Goal: Task Accomplishment & Management: Use online tool/utility

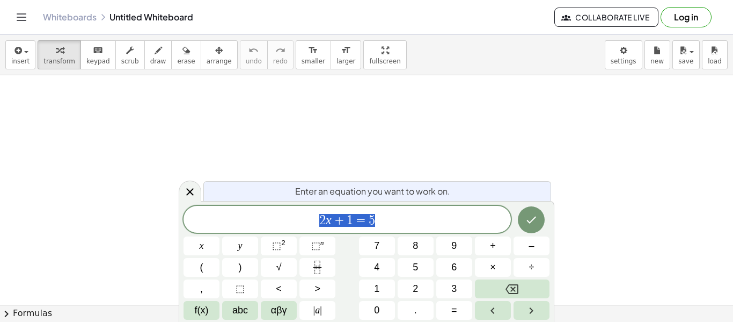
scroll to position [1, 0]
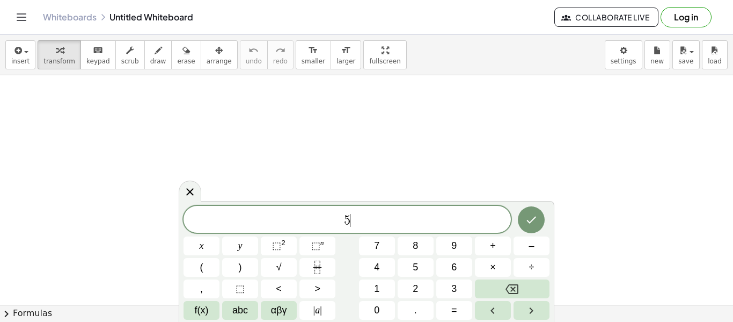
scroll to position [2, 0]
click at [522, 227] on button "Done" at bounding box center [531, 218] width 27 height 27
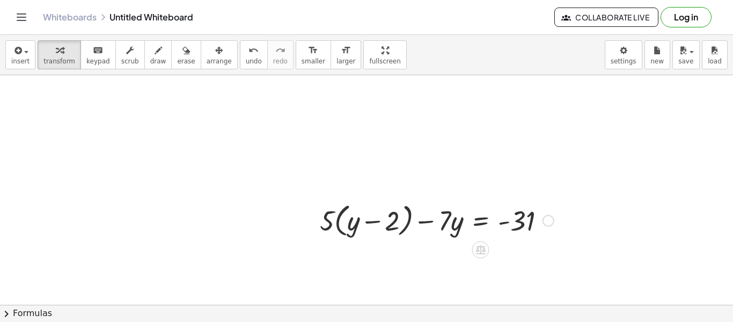
click at [385, 235] on div at bounding box center [437, 219] width 245 height 41
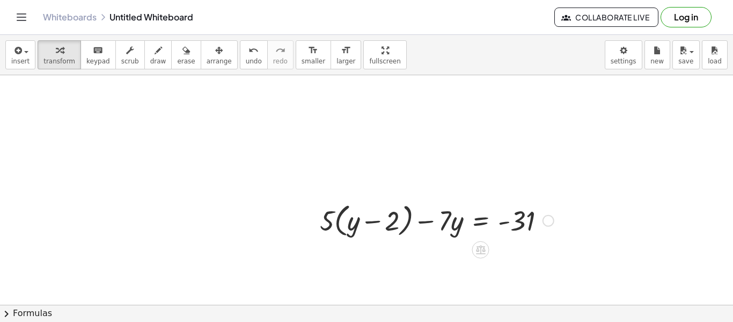
click at [329, 216] on div at bounding box center [437, 219] width 245 height 41
click at [346, 225] on div at bounding box center [437, 219] width 245 height 41
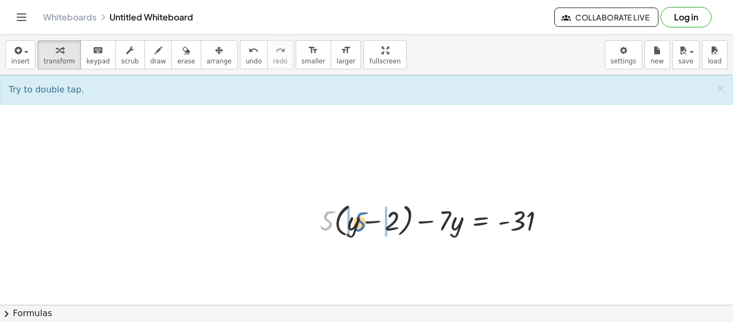
drag, startPoint x: 321, startPoint y: 218, endPoint x: 354, endPoint y: 218, distance: 33.3
click at [354, 218] on div at bounding box center [437, 219] width 245 height 41
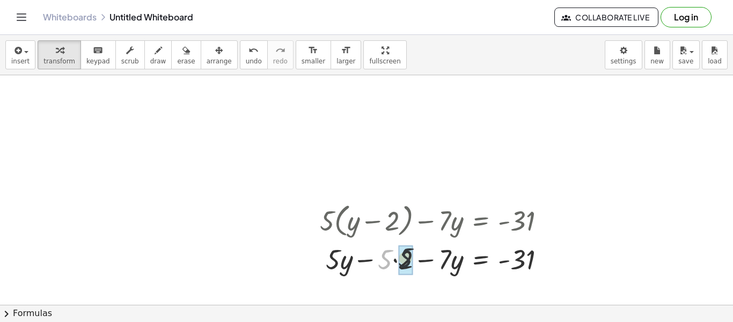
drag, startPoint x: 384, startPoint y: 266, endPoint x: 413, endPoint y: 264, distance: 29.0
drag, startPoint x: 362, startPoint y: 261, endPoint x: 458, endPoint y: 259, distance: 96.7
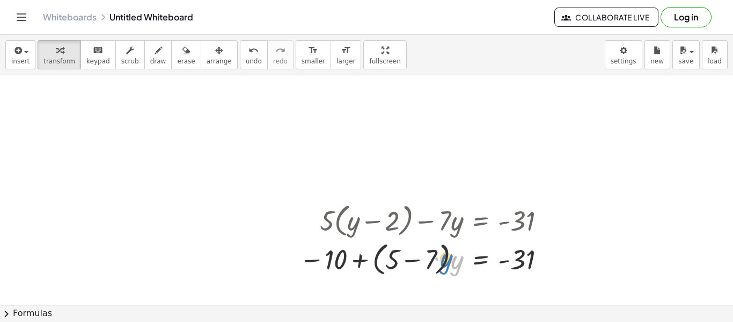
drag, startPoint x: 461, startPoint y: 261, endPoint x: 451, endPoint y: 259, distance: 9.3
click at [451, 259] on div at bounding box center [426, 258] width 265 height 41
drag, startPoint x: 326, startPoint y: 256, endPoint x: 409, endPoint y: 259, distance: 83.3
click at [409, 259] on div at bounding box center [426, 258] width 265 height 41
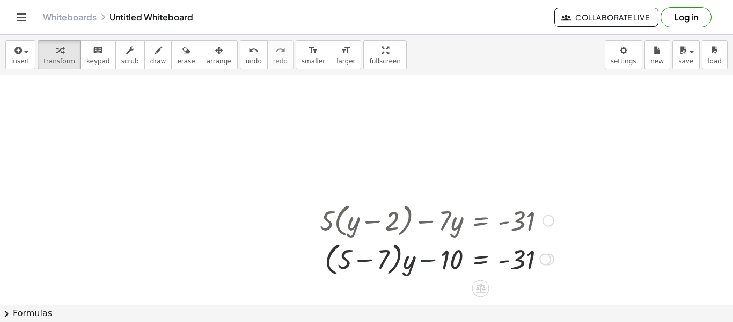
click at [436, 254] on div at bounding box center [437, 258] width 245 height 41
drag, startPoint x: 414, startPoint y: 261, endPoint x: 453, endPoint y: 255, distance: 39.6
click at [453, 255] on div at bounding box center [437, 258] width 245 height 41
drag, startPoint x: 418, startPoint y: 263, endPoint x: 379, endPoint y: 262, distance: 38.7
click at [379, 262] on div at bounding box center [437, 258] width 245 height 41
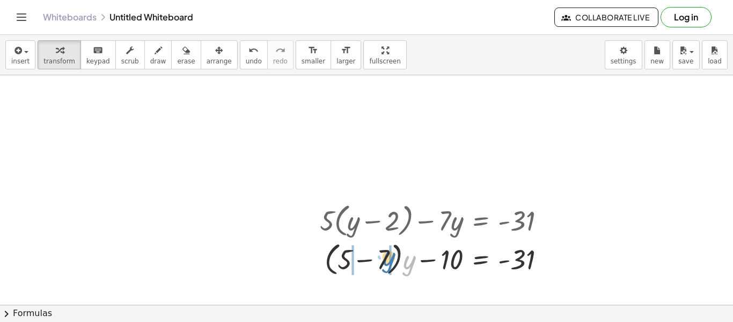
drag, startPoint x: 413, startPoint y: 271, endPoint x: 392, endPoint y: 268, distance: 20.7
click at [392, 268] on div at bounding box center [437, 258] width 245 height 41
drag, startPoint x: 399, startPoint y: 264, endPoint x: 367, endPoint y: 265, distance: 31.7
click at [367, 265] on div at bounding box center [437, 258] width 245 height 37
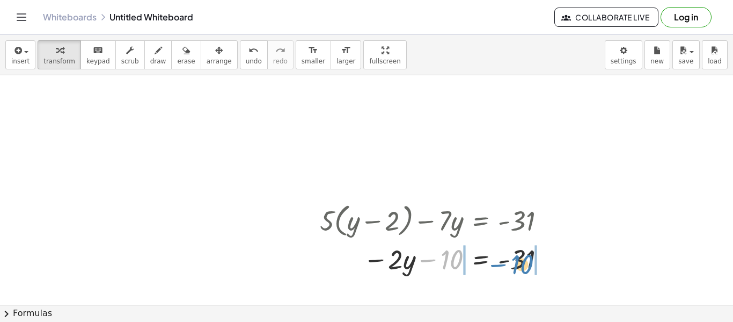
drag, startPoint x: 453, startPoint y: 261, endPoint x: 523, endPoint y: 266, distance: 70.5
click at [523, 266] on div at bounding box center [437, 258] width 245 height 37
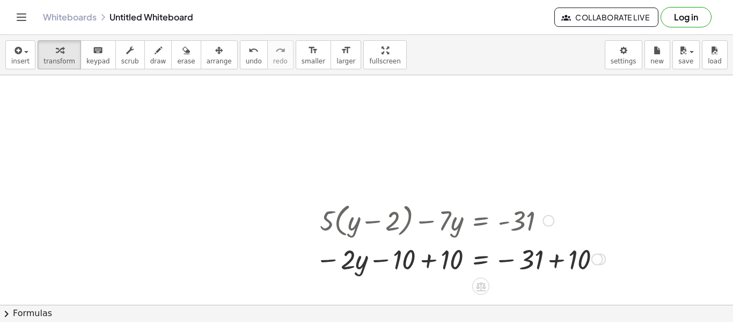
click at [590, 261] on div at bounding box center [460, 258] width 301 height 37
click at [541, 260] on div at bounding box center [541, 259] width 12 height 12
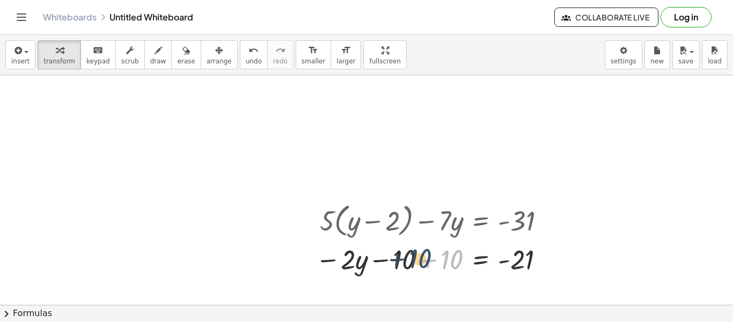
drag, startPoint x: 443, startPoint y: 266, endPoint x: 410, endPoint y: 266, distance: 32.7
click at [410, 266] on div at bounding box center [434, 258] width 249 height 37
drag, startPoint x: 452, startPoint y: 261, endPoint x: 404, endPoint y: 265, distance: 48.0
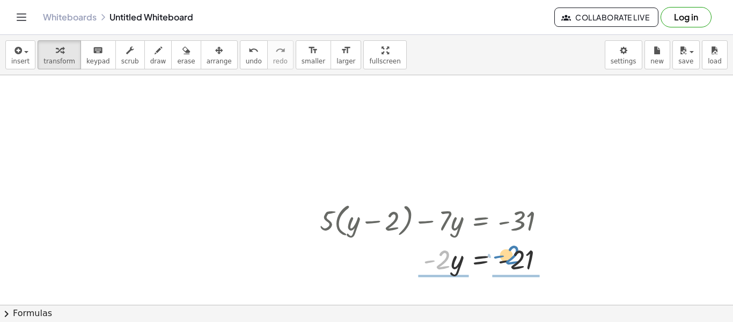
drag, startPoint x: 444, startPoint y: 260, endPoint x: 513, endPoint y: 256, distance: 69.4
click at [513, 256] on div at bounding box center [437, 258] width 245 height 37
click at [453, 254] on div at bounding box center [439, 258] width 249 height 54
drag, startPoint x: 454, startPoint y: 253, endPoint x: 449, endPoint y: 261, distance: 8.9
click at [449, 261] on div at bounding box center [439, 258] width 249 height 54
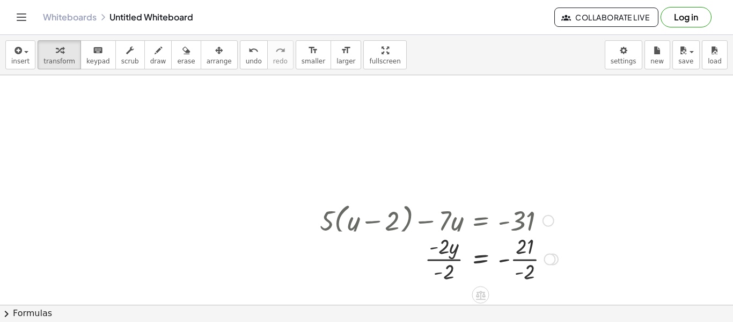
click at [548, 260] on div "Transform line Copy line as LaTeX Copy derivation as LaTeX Expand new lines: On" at bounding box center [550, 259] width 12 height 12
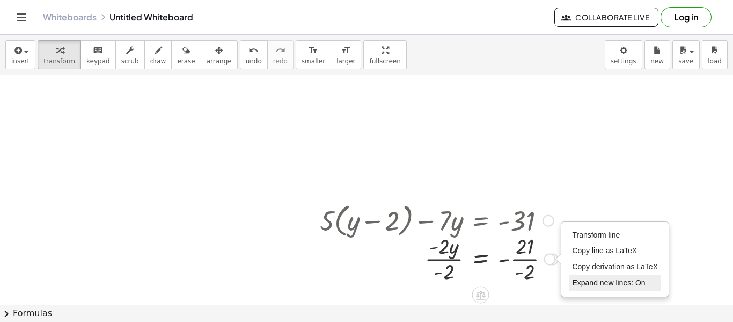
click at [600, 283] on span "Expand new lines: On" at bounding box center [608, 282] width 73 height 9
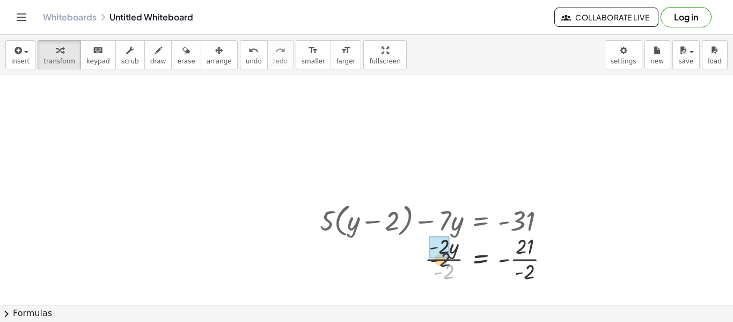
drag, startPoint x: 451, startPoint y: 274, endPoint x: 446, endPoint y: 254, distance: 21.1
drag, startPoint x: 529, startPoint y: 269, endPoint x: 525, endPoint y: 245, distance: 23.9
click at [525, 245] on div at bounding box center [439, 258] width 249 height 54
drag, startPoint x: 529, startPoint y: 274, endPoint x: 527, endPoint y: 251, distance: 23.7
click at [527, 251] on div at bounding box center [439, 258] width 249 height 54
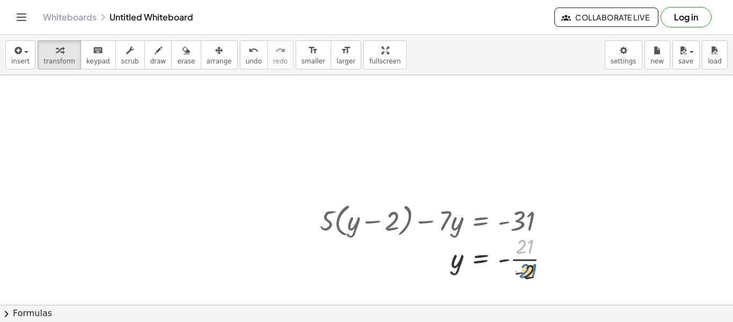
drag, startPoint x: 523, startPoint y: 250, endPoint x: 528, endPoint y: 274, distance: 24.5
click at [528, 274] on div at bounding box center [439, 258] width 249 height 54
click at [547, 263] on div "Transform line Copy line as LaTeX Copy derivation as LaTeX Expand new lines: On" at bounding box center [550, 259] width 12 height 12
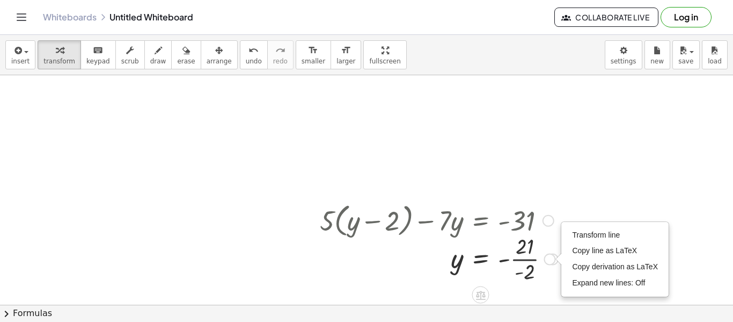
click at [543, 264] on div at bounding box center [439, 258] width 249 height 54
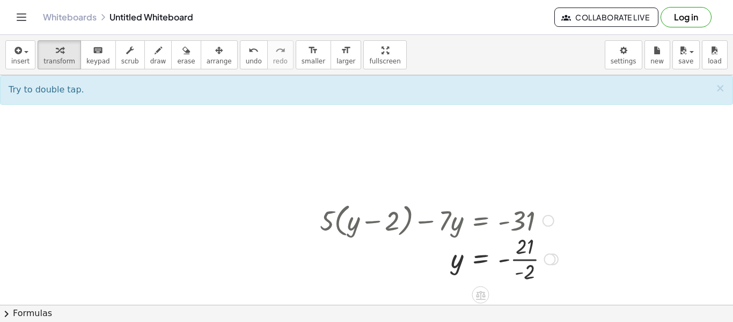
click at [501, 259] on div at bounding box center [439, 258] width 249 height 54
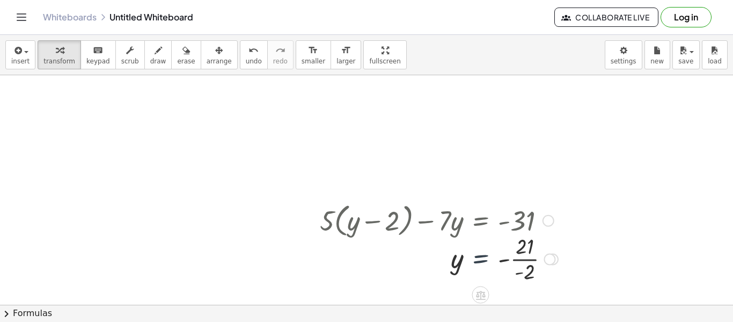
click at [491, 260] on div at bounding box center [439, 258] width 249 height 54
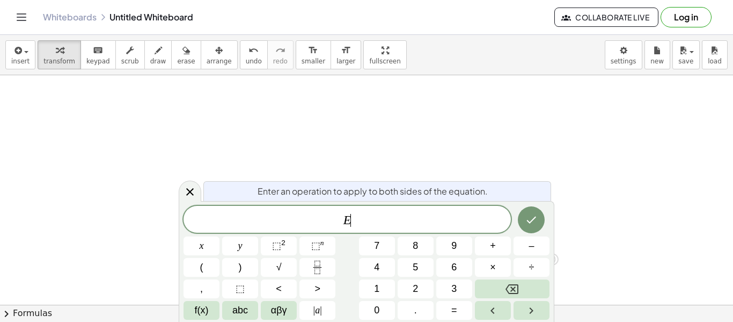
scroll to position [3, 0]
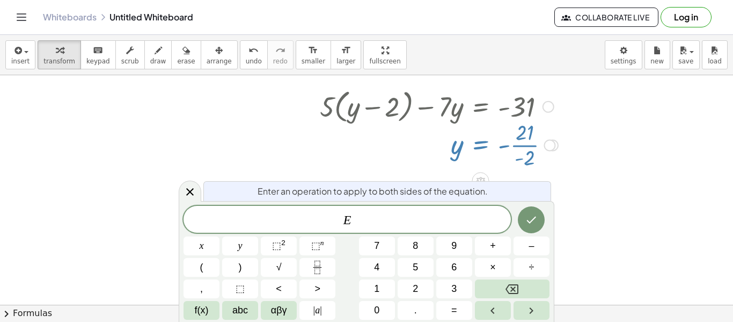
click at [571, 209] on div at bounding box center [366, 225] width 733 height 528
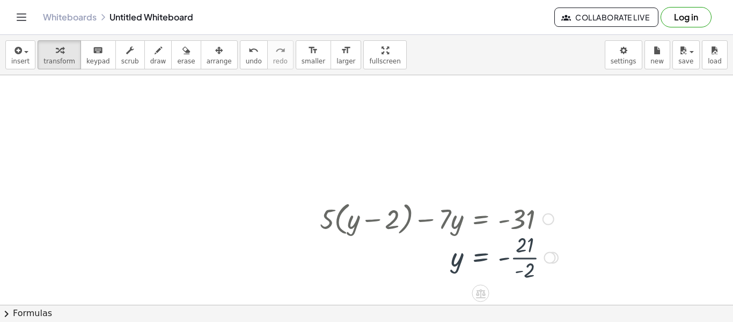
scroll to position [0, 0]
drag, startPoint x: 528, startPoint y: 271, endPoint x: 545, endPoint y: 250, distance: 27.1
click at [545, 250] on div at bounding box center [439, 258] width 249 height 54
drag, startPoint x: 561, startPoint y: 262, endPoint x: 532, endPoint y: 256, distance: 29.7
click at [532, 256] on div at bounding box center [456, 258] width 282 height 54
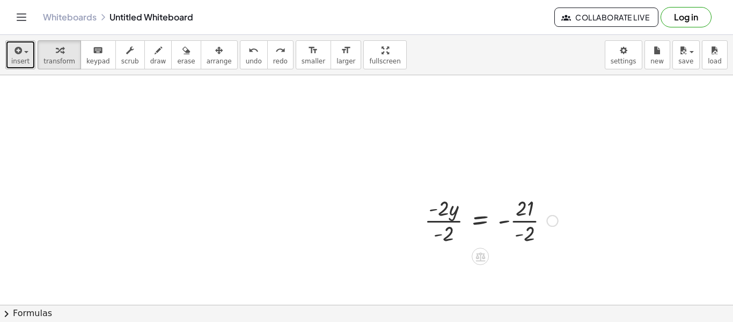
click at [19, 50] on icon "button" at bounding box center [17, 50] width 10 height 13
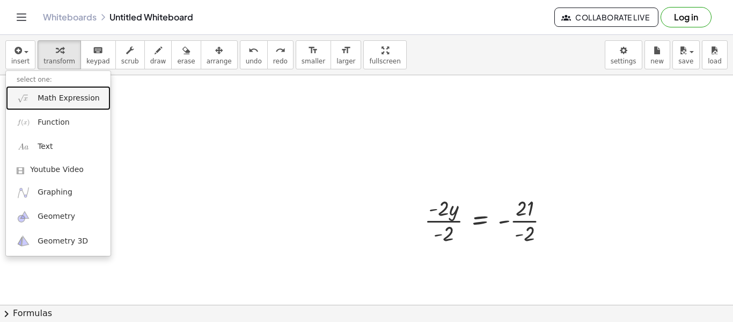
click at [81, 100] on span "Math Expression" at bounding box center [69, 98] width 62 height 11
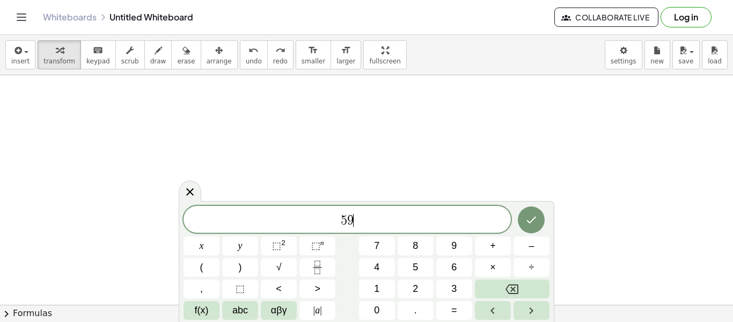
scroll to position [4, 0]
click at [537, 213] on icon "Done" at bounding box center [531, 218] width 13 height 13
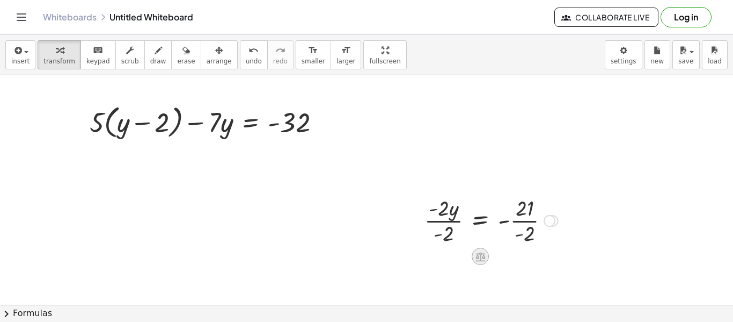
click at [485, 252] on icon at bounding box center [480, 256] width 11 height 11
click at [484, 253] on div "×" at bounding box center [480, 255] width 17 height 17
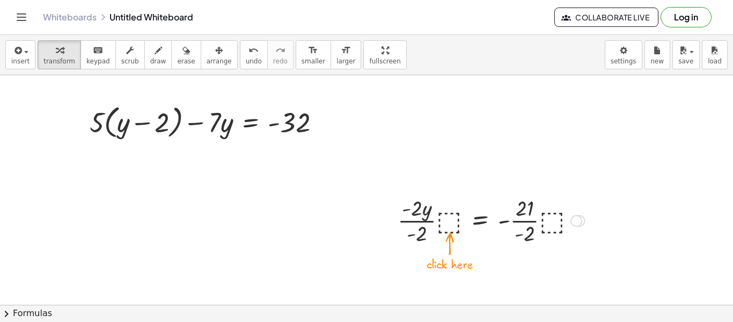
click at [433, 223] on div at bounding box center [491, 220] width 198 height 54
click at [525, 221] on div at bounding box center [505, 220] width 172 height 54
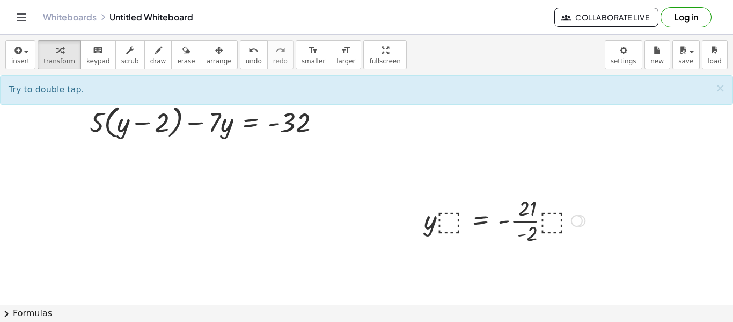
click at [584, 222] on div at bounding box center [580, 221] width 12 height 12
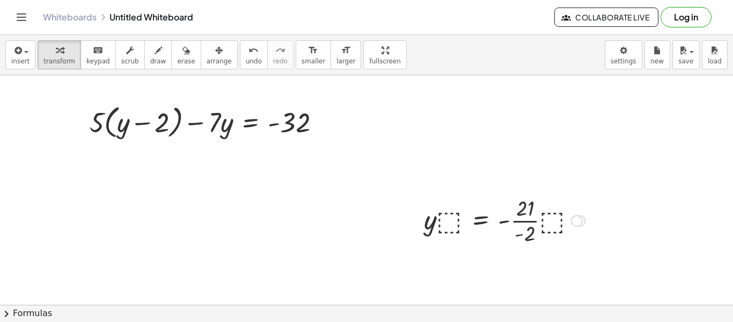
click at [583, 222] on div at bounding box center [580, 221] width 12 height 12
click at [578, 221] on div "Transform line Copy line as LaTeX Copy derivation as LaTeX Expand new lines: Off" at bounding box center [577, 221] width 12 height 12
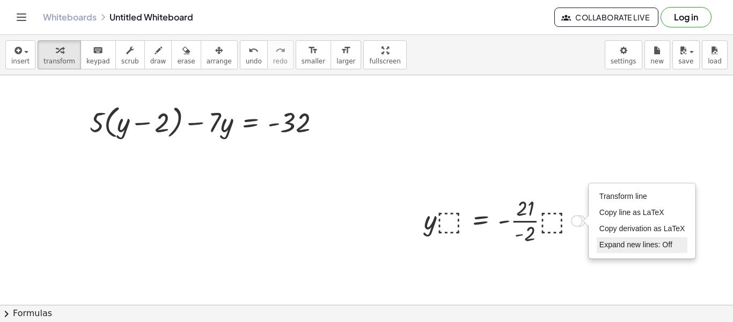
click at [601, 246] on span "Expand new lines: Off" at bounding box center [636, 244] width 73 height 9
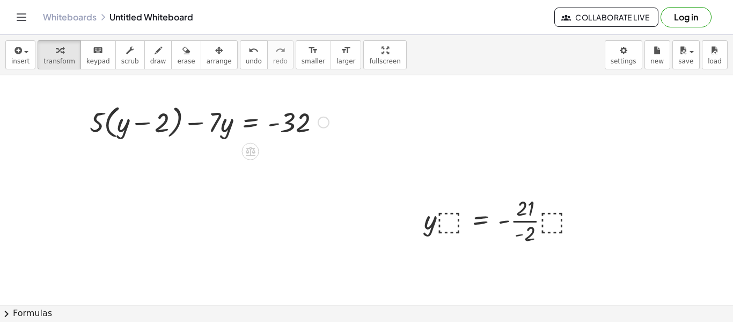
click at [312, 109] on div at bounding box center [209, 121] width 250 height 41
click at [246, 64] on span "undo" at bounding box center [254, 61] width 16 height 8
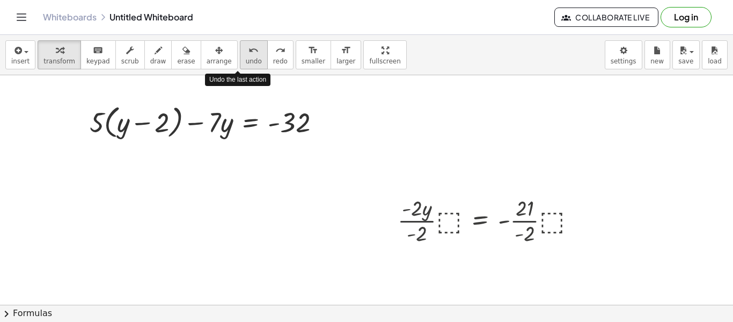
click at [246, 64] on span "undo" at bounding box center [254, 61] width 16 height 8
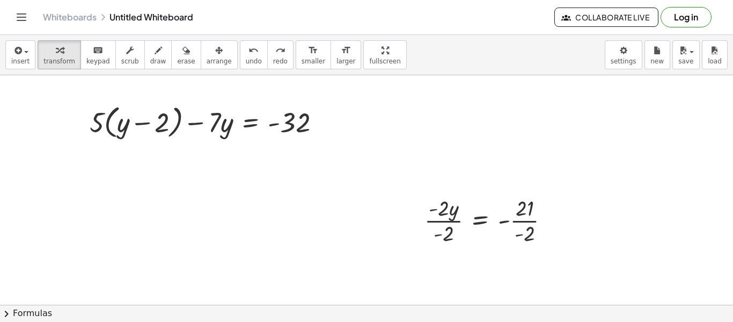
drag, startPoint x: 91, startPoint y: 130, endPoint x: 118, endPoint y: 132, distance: 26.9
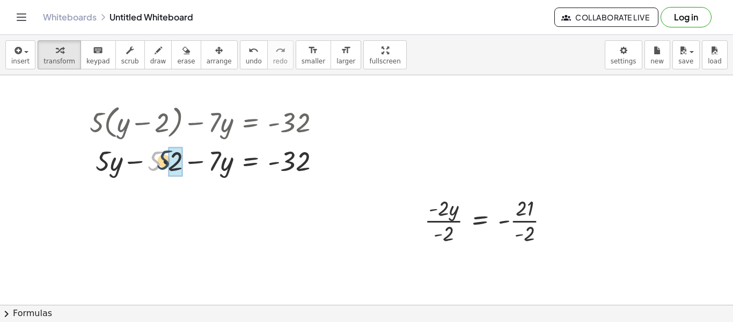
drag, startPoint x: 155, startPoint y: 163, endPoint x: 172, endPoint y: 162, distance: 17.7
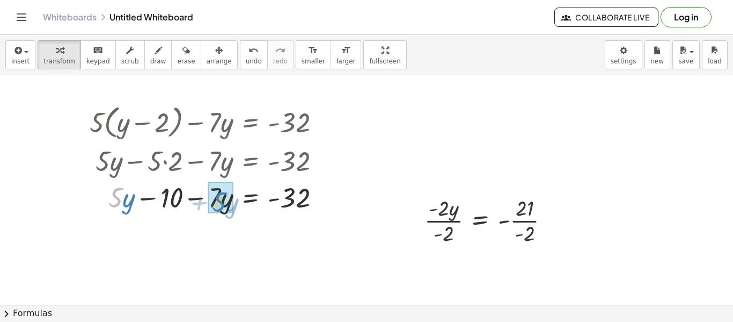
drag, startPoint x: 114, startPoint y: 200, endPoint x: 217, endPoint y: 203, distance: 103.7
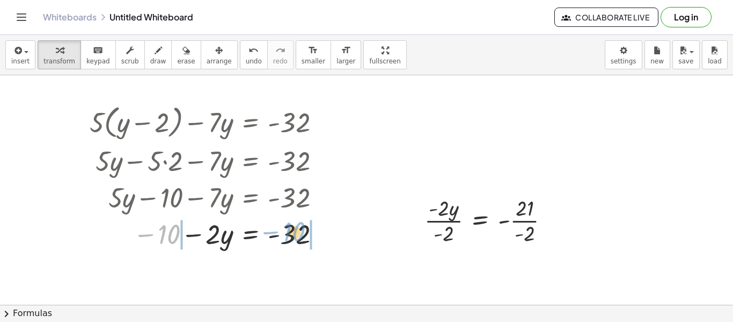
drag, startPoint x: 171, startPoint y: 232, endPoint x: 296, endPoint y: 230, distance: 125.1
click at [296, 230] on div at bounding box center [209, 233] width 250 height 37
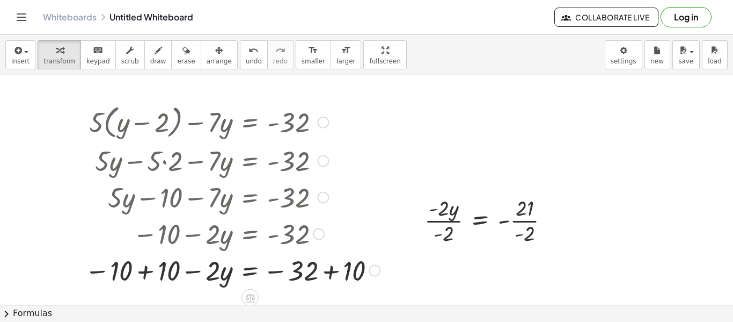
click at [370, 266] on div at bounding box center [375, 271] width 12 height 12
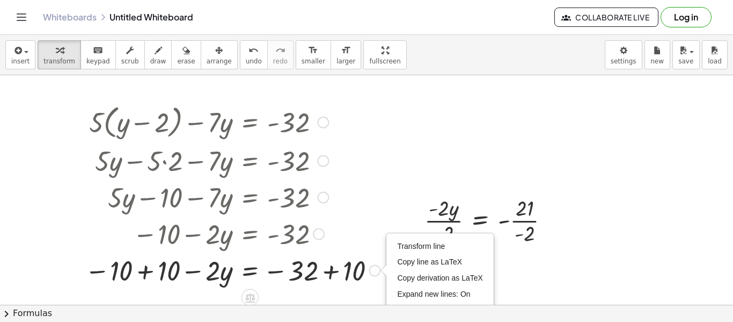
click at [366, 253] on div at bounding box center [232, 269] width 306 height 37
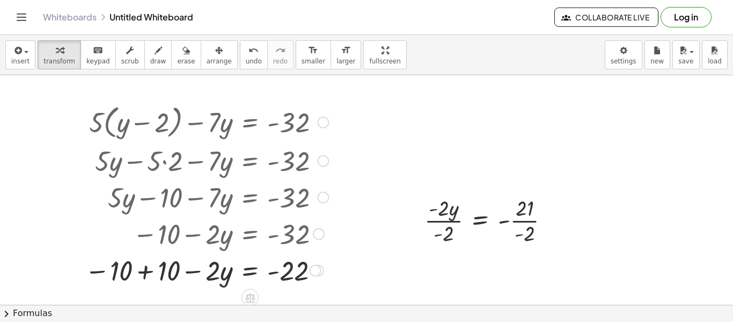
click at [125, 266] on div at bounding box center [206, 269] width 254 height 37
click at [154, 272] on div at bounding box center [206, 269] width 254 height 37
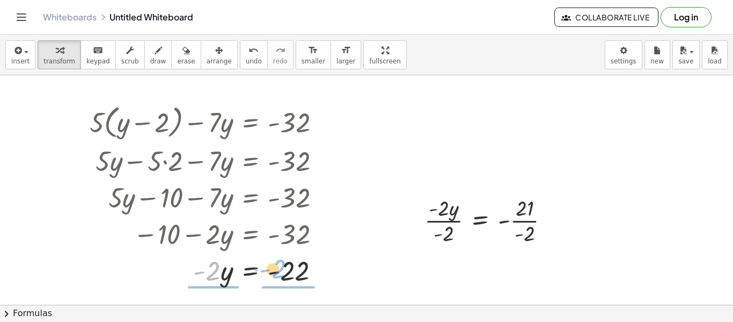
drag, startPoint x: 210, startPoint y: 275, endPoint x: 276, endPoint y: 273, distance: 66.1
click at [276, 273] on div at bounding box center [209, 269] width 250 height 37
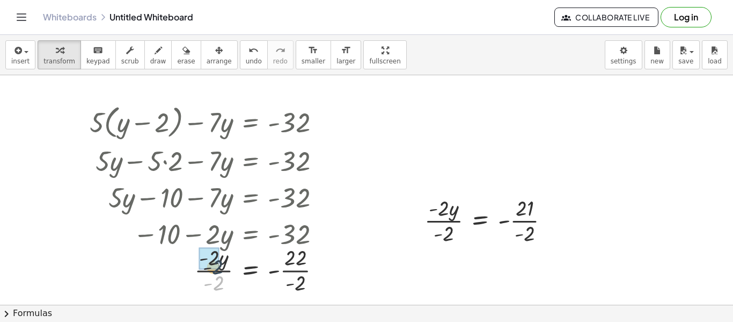
drag, startPoint x: 222, startPoint y: 282, endPoint x: 220, endPoint y: 261, distance: 21.0
click at [220, 261] on div at bounding box center [209, 269] width 251 height 54
drag, startPoint x: 297, startPoint y: 283, endPoint x: 294, endPoint y: 267, distance: 16.9
click at [310, 263] on div at bounding box center [209, 269] width 251 height 35
click at [268, 280] on div at bounding box center [209, 269] width 250 height 35
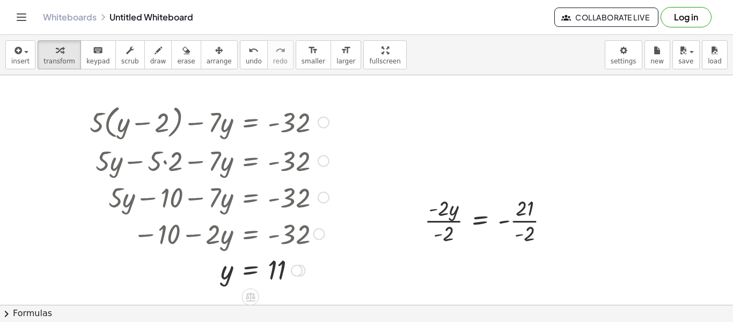
click at [267, 289] on div "+ · 5 · ( + y − 2 ) − · 7 · y = - 32 + · 5 · y − · 5 · 2 − · 7 · y = - 32 + · 5…" at bounding box center [206, 193] width 264 height 191
click at [258, 296] on div at bounding box center [250, 296] width 17 height 17
drag, startPoint x: 277, startPoint y: 263, endPoint x: 273, endPoint y: 272, distance: 10.6
click at [273, 272] on div at bounding box center [209, 269] width 250 height 35
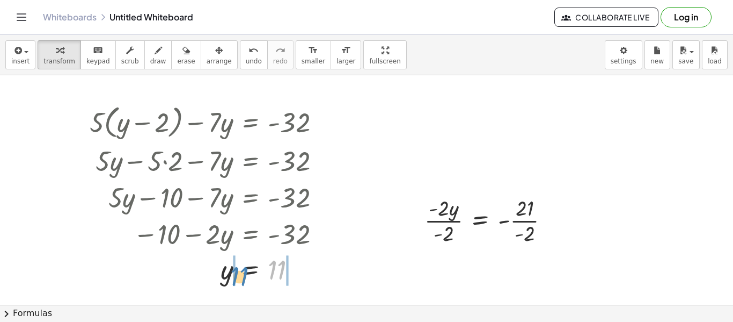
drag, startPoint x: 286, startPoint y: 261, endPoint x: 247, endPoint y: 268, distance: 39.3
click at [247, 268] on div at bounding box center [209, 269] width 250 height 35
drag, startPoint x: 274, startPoint y: 270, endPoint x: 236, endPoint y: 260, distance: 39.3
click at [236, 260] on div at bounding box center [219, 269] width 270 height 37
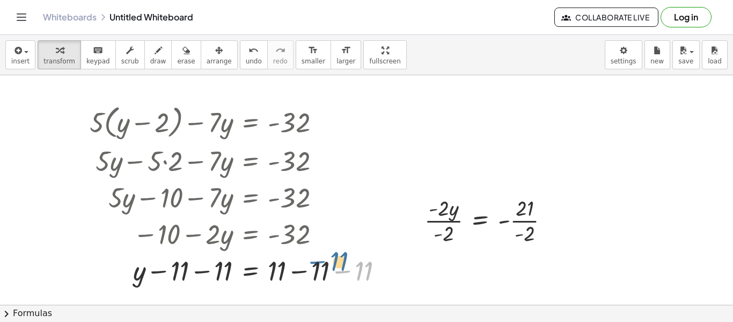
drag, startPoint x: 353, startPoint y: 273, endPoint x: 336, endPoint y: 266, distance: 18.3
click at [336, 266] on div at bounding box center [241, 269] width 314 height 37
click at [240, 62] on button "undo undo" at bounding box center [254, 54] width 28 height 29
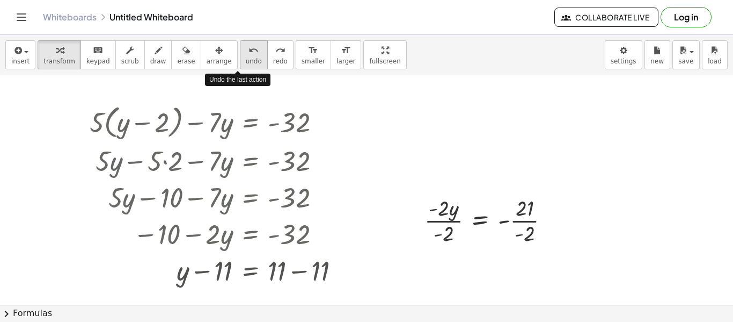
click at [240, 62] on button "undo undo" at bounding box center [254, 54] width 28 height 29
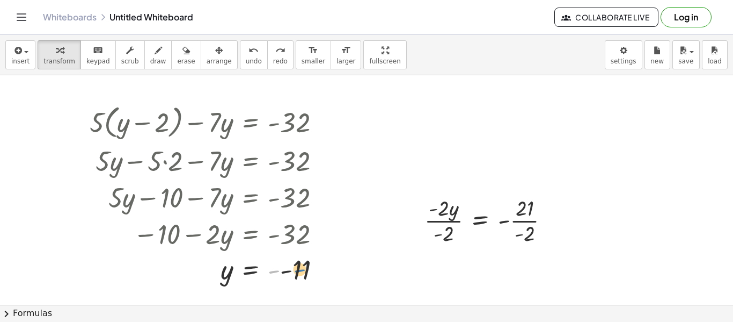
drag, startPoint x: 271, startPoint y: 273, endPoint x: 294, endPoint y: 272, distance: 22.6
click at [294, 272] on div at bounding box center [209, 269] width 251 height 35
drag, startPoint x: 275, startPoint y: 272, endPoint x: 285, endPoint y: 276, distance: 10.3
click at [249, 53] on icon "undo" at bounding box center [254, 50] width 10 height 13
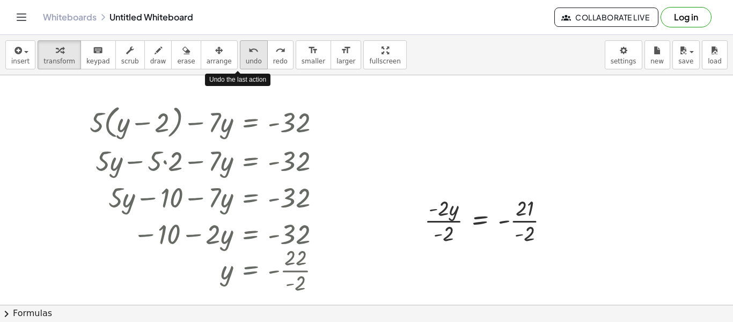
click at [249, 53] on icon "undo" at bounding box center [254, 50] width 10 height 13
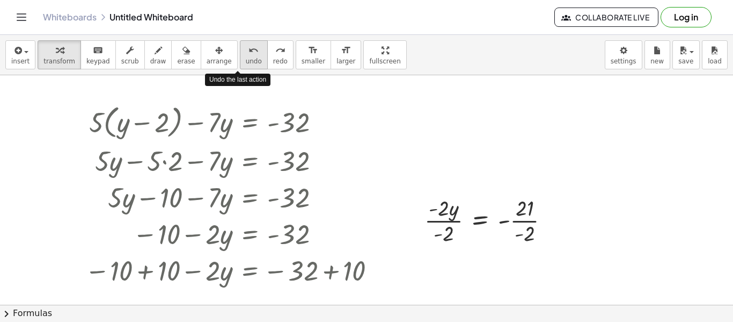
click at [249, 53] on icon "undo" at bounding box center [254, 50] width 10 height 13
drag, startPoint x: 239, startPoint y: 53, endPoint x: 236, endPoint y: 48, distance: 5.8
click at [249, 48] on icon "undo" at bounding box center [254, 50] width 10 height 13
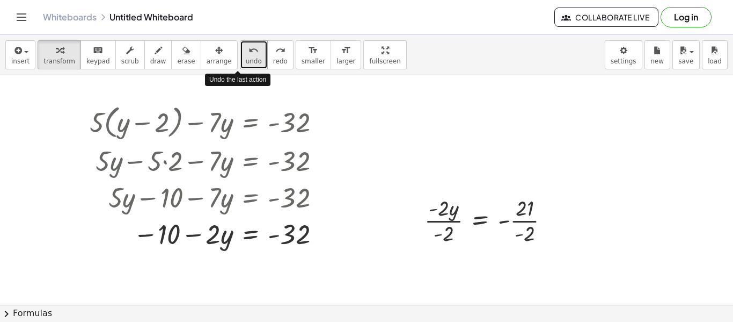
click at [249, 48] on icon "undo" at bounding box center [254, 50] width 10 height 13
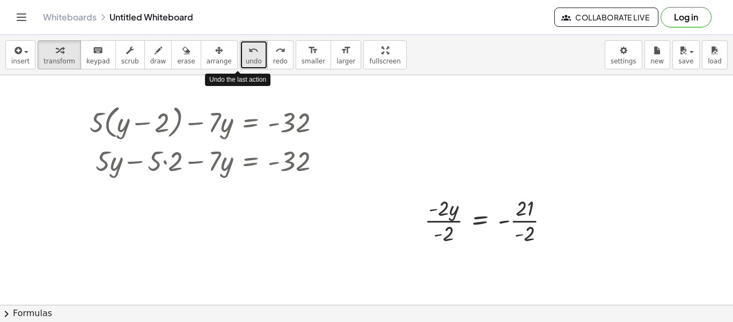
click at [249, 48] on icon "undo" at bounding box center [254, 50] width 10 height 13
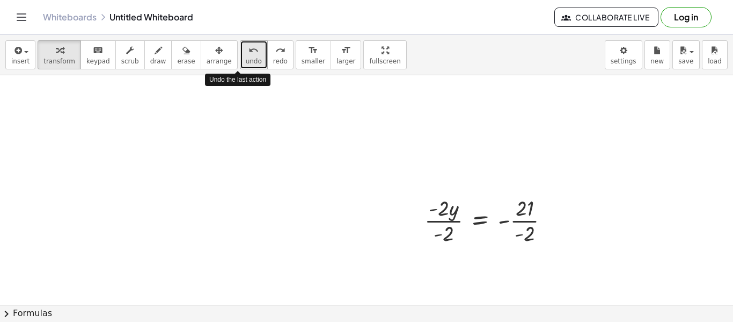
click at [249, 48] on icon "undo" at bounding box center [254, 50] width 10 height 13
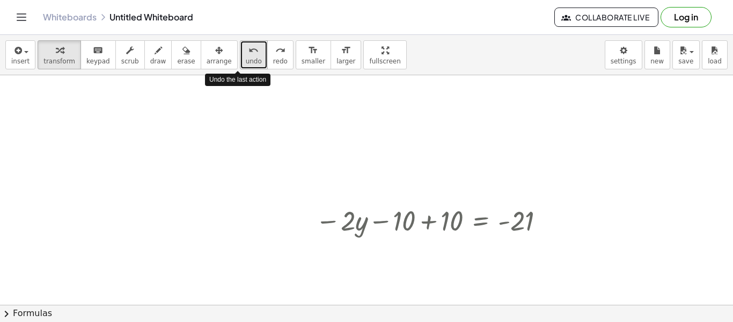
click at [249, 48] on icon "undo" at bounding box center [254, 50] width 10 height 13
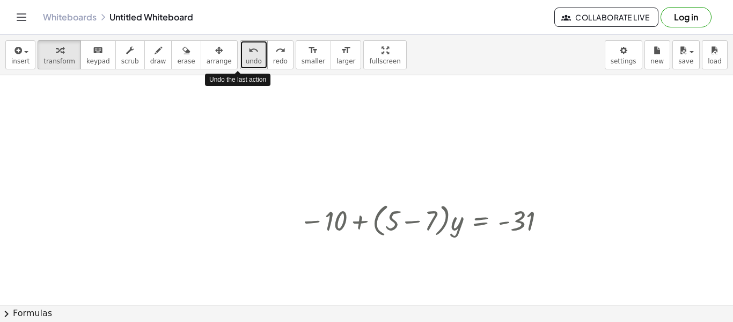
click at [249, 48] on icon "undo" at bounding box center [254, 50] width 10 height 13
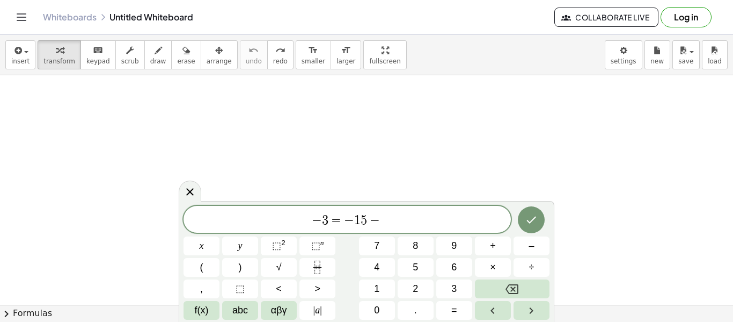
scroll to position [9, 0]
click at [521, 217] on button "Done" at bounding box center [531, 218] width 27 height 27
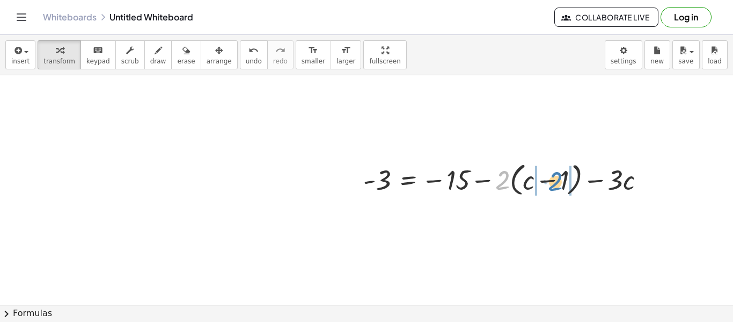
drag, startPoint x: 505, startPoint y: 185, endPoint x: 556, endPoint y: 185, distance: 51.0
click at [556, 185] on div at bounding box center [508, 178] width 301 height 41
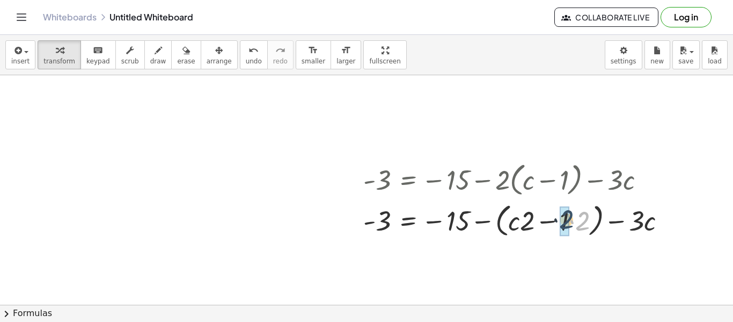
drag, startPoint x: 578, startPoint y: 216, endPoint x: 559, endPoint y: 214, distance: 18.9
click at [559, 214] on div at bounding box center [519, 219] width 322 height 41
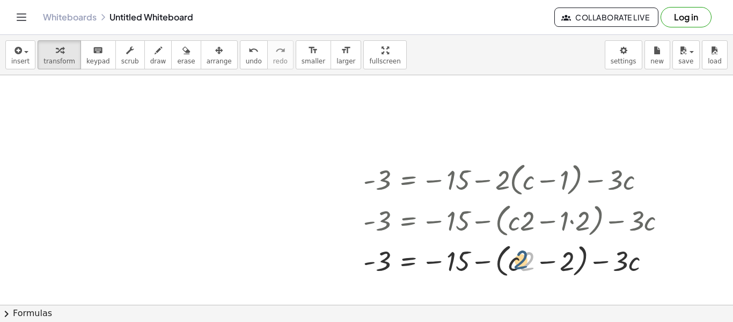
drag, startPoint x: 531, startPoint y: 261, endPoint x: 519, endPoint y: 258, distance: 12.1
click at [519, 258] on div at bounding box center [519, 259] width 322 height 41
drag, startPoint x: 534, startPoint y: 266, endPoint x: 514, endPoint y: 264, distance: 20.0
click at [514, 264] on div at bounding box center [519, 259] width 322 height 41
drag, startPoint x: 514, startPoint y: 266, endPoint x: 604, endPoint y: 271, distance: 89.8
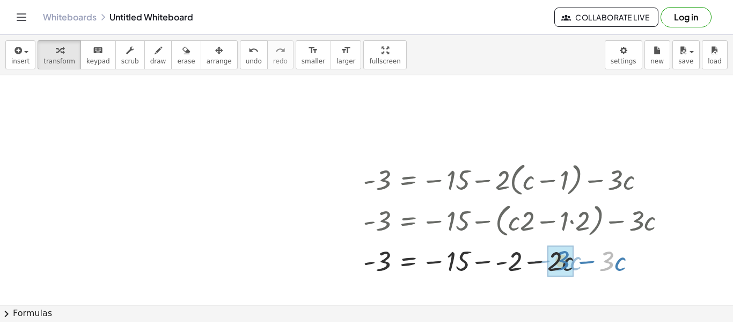
drag, startPoint x: 607, startPoint y: 261, endPoint x: 562, endPoint y: 261, distance: 44.6
drag, startPoint x: 515, startPoint y: 266, endPoint x: 500, endPoint y: 267, distance: 15.1
click at [500, 267] on div at bounding box center [519, 260] width 322 height 37
drag, startPoint x: 471, startPoint y: 263, endPoint x: 486, endPoint y: 265, distance: 15.8
click at [486, 265] on div at bounding box center [519, 260] width 322 height 37
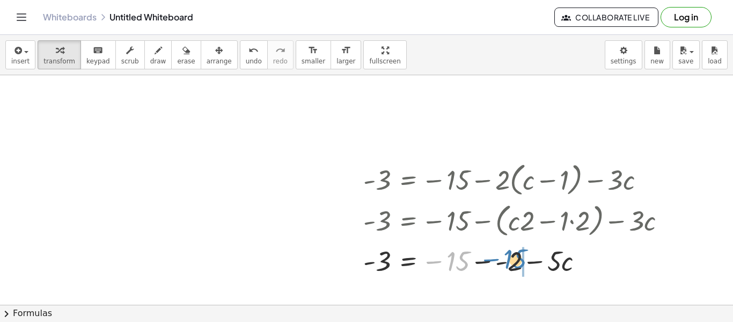
drag, startPoint x: 457, startPoint y: 264, endPoint x: 513, endPoint y: 261, distance: 55.9
click at [513, 261] on div at bounding box center [519, 260] width 322 height 37
drag, startPoint x: 510, startPoint y: 259, endPoint x: 458, endPoint y: 258, distance: 51.5
click at [458, 258] on div at bounding box center [519, 260] width 322 height 37
drag, startPoint x: 550, startPoint y: 254, endPoint x: 448, endPoint y: 238, distance: 103.3
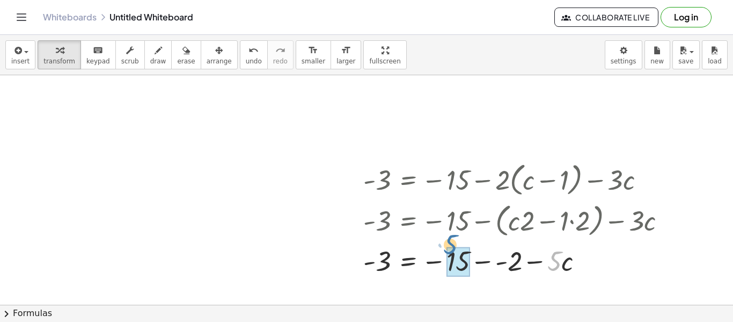
click at [409, 180] on div "- 3 = − 15 − · 2 · ( + c − 1 ) − · 3 · c - 3 = − 15 − ( + · c · 2 − · 1 · 2 ) −…" at bounding box center [409, 180] width 0 height 0
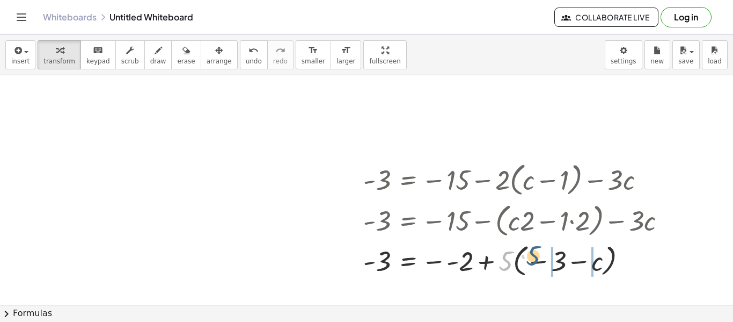
drag, startPoint x: 505, startPoint y: 264, endPoint x: 533, endPoint y: 258, distance: 28.4
click at [533, 258] on div at bounding box center [519, 259] width 322 height 39
drag, startPoint x: 529, startPoint y: 268, endPoint x: 511, endPoint y: 263, distance: 18.4
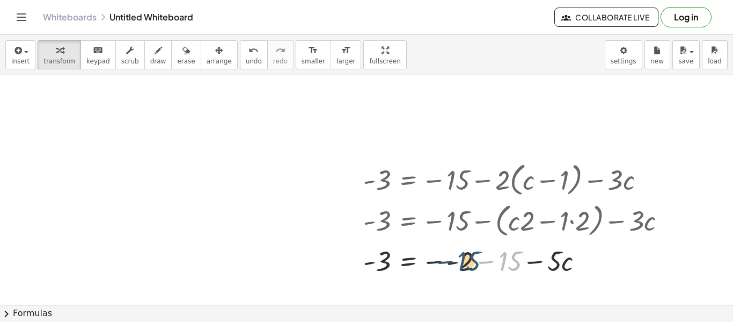
drag, startPoint x: 511, startPoint y: 260, endPoint x: 469, endPoint y: 260, distance: 42.4
click at [469, 260] on div at bounding box center [519, 260] width 322 height 37
click at [431, 261] on div at bounding box center [519, 260] width 322 height 37
drag, startPoint x: 482, startPoint y: 262, endPoint x: 434, endPoint y: 259, distance: 48.4
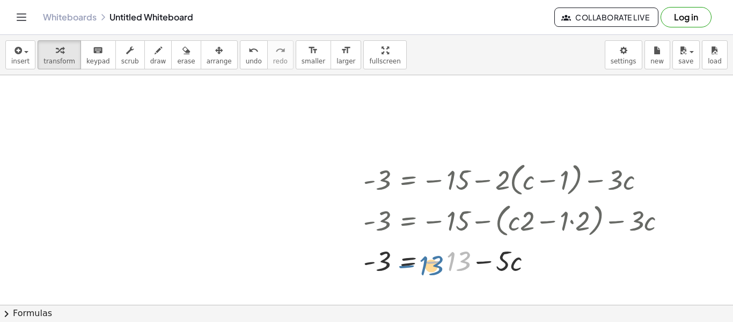
drag, startPoint x: 457, startPoint y: 262, endPoint x: 432, endPoint y: 263, distance: 24.7
click at [432, 263] on div at bounding box center [519, 260] width 322 height 37
click at [452, 262] on div at bounding box center [519, 260] width 322 height 37
click at [438, 261] on div at bounding box center [519, 260] width 322 height 37
drag, startPoint x: 438, startPoint y: 261, endPoint x: 462, endPoint y: 267, distance: 25.5
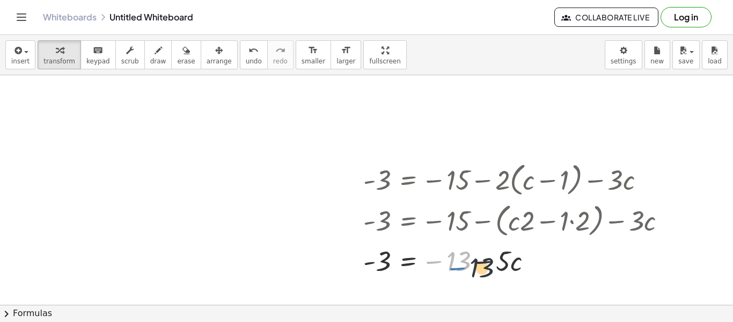
click at [462, 267] on div at bounding box center [519, 260] width 322 height 37
drag, startPoint x: 385, startPoint y: 265, endPoint x: 465, endPoint y: 262, distance: 80.1
click at [465, 262] on div at bounding box center [519, 260] width 322 height 37
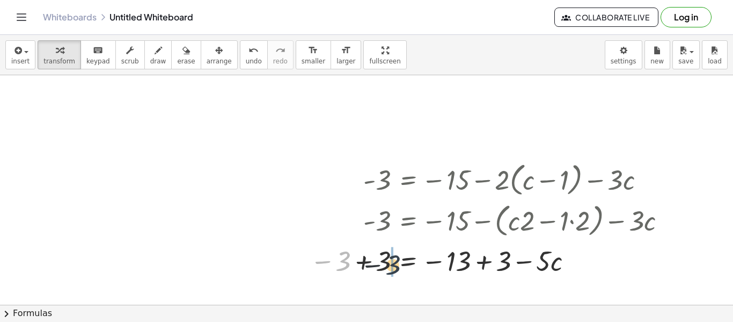
drag, startPoint x: 343, startPoint y: 262, endPoint x: 394, endPoint y: 265, distance: 51.1
click at [394, 265] on div at bounding box center [492, 260] width 375 height 37
drag, startPoint x: 385, startPoint y: 265, endPoint x: 347, endPoint y: 268, distance: 37.7
drag, startPoint x: 451, startPoint y: 267, endPoint x: 506, endPoint y: 268, distance: 54.8
click at [506, 268] on div at bounding box center [519, 260] width 322 height 37
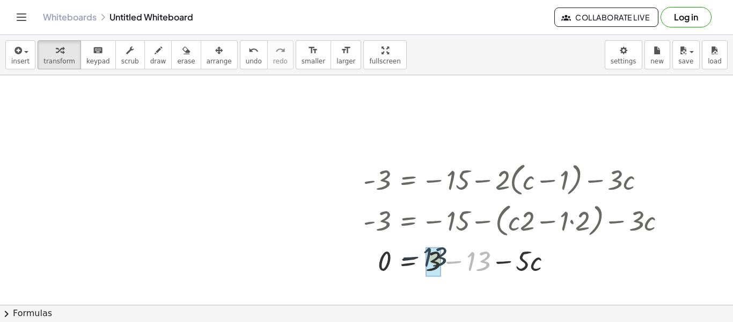
drag, startPoint x: 482, startPoint y: 260, endPoint x: 436, endPoint y: 254, distance: 46.5
drag, startPoint x: 498, startPoint y: 264, endPoint x: 460, endPoint y: 255, distance: 39.6
drag, startPoint x: 478, startPoint y: 263, endPoint x: 536, endPoint y: 267, distance: 57.6
click at [536, 267] on div at bounding box center [519, 259] width 322 height 39
drag, startPoint x: 484, startPoint y: 263, endPoint x: 418, endPoint y: 247, distance: 67.7
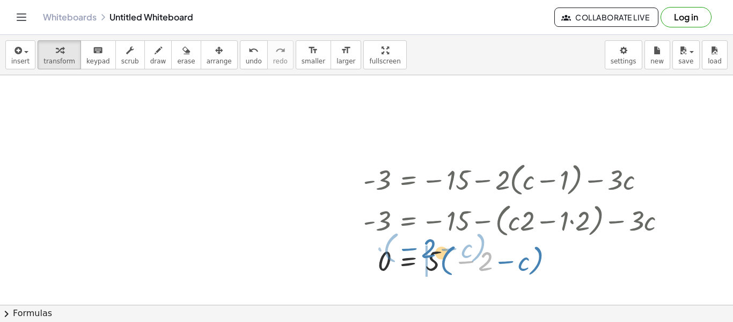
click at [418, 247] on div at bounding box center [519, 259] width 322 height 39
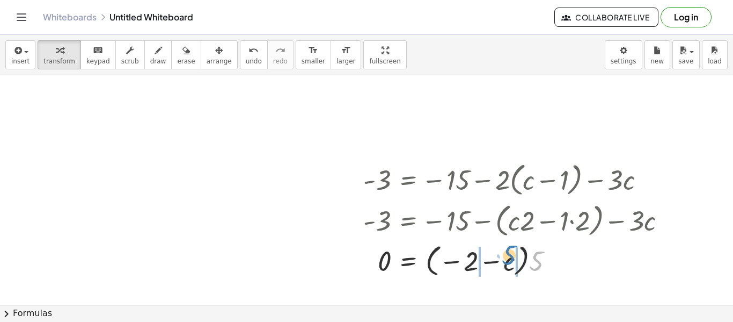
drag, startPoint x: 538, startPoint y: 267, endPoint x: 511, endPoint y: 260, distance: 28.1
click at [511, 260] on div at bounding box center [519, 259] width 322 height 39
drag, startPoint x: 524, startPoint y: 266, endPoint x: 510, endPoint y: 259, distance: 15.6
click at [510, 259] on div at bounding box center [519, 260] width 322 height 37
drag, startPoint x: 481, startPoint y: 261, endPoint x: 453, endPoint y: 259, distance: 28.0
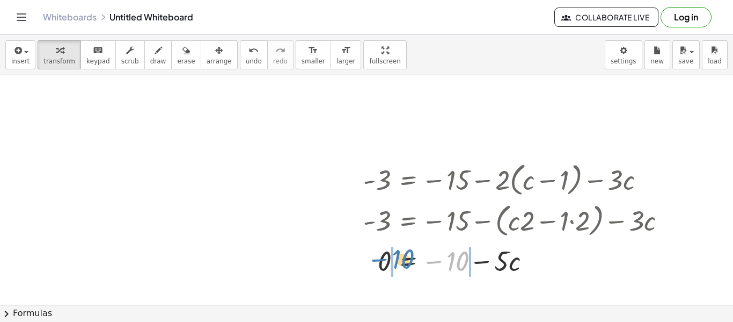
drag, startPoint x: 457, startPoint y: 263, endPoint x: 402, endPoint y: 261, distance: 54.8
click at [402, 261] on div at bounding box center [519, 260] width 322 height 37
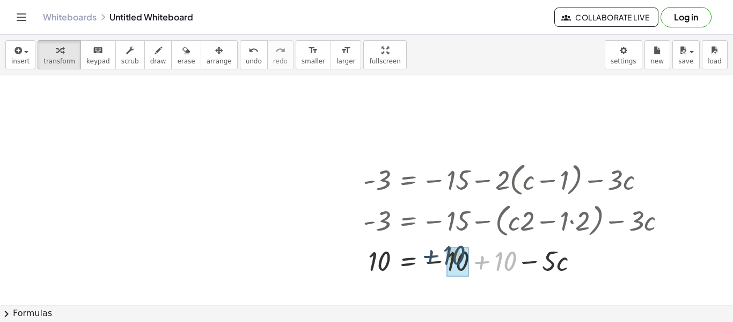
drag, startPoint x: 506, startPoint y: 264, endPoint x: 453, endPoint y: 258, distance: 53.0
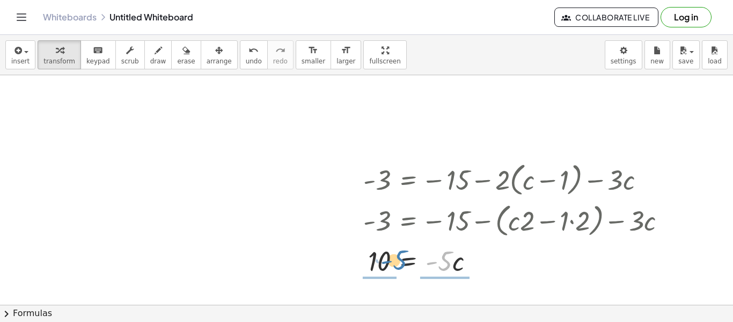
drag, startPoint x: 449, startPoint y: 261, endPoint x: 403, endPoint y: 260, distance: 46.2
click at [403, 260] on div at bounding box center [519, 260] width 322 height 37
drag, startPoint x: 447, startPoint y: 274, endPoint x: 444, endPoint y: 260, distance: 14.2
click at [444, 260] on div at bounding box center [519, 260] width 324 height 54
drag, startPoint x: 388, startPoint y: 269, endPoint x: 379, endPoint y: 243, distance: 28.2
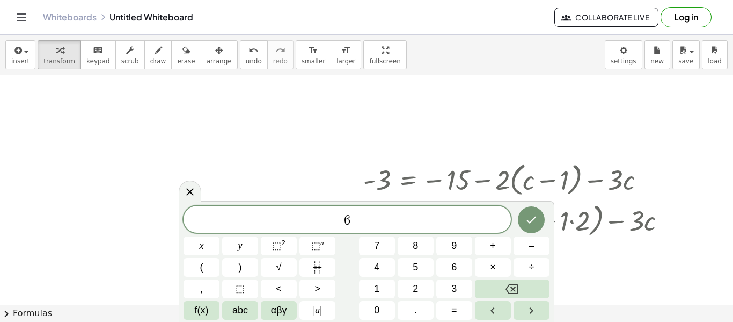
scroll to position [11, 0]
click at [542, 222] on button "Done" at bounding box center [531, 219] width 27 height 27
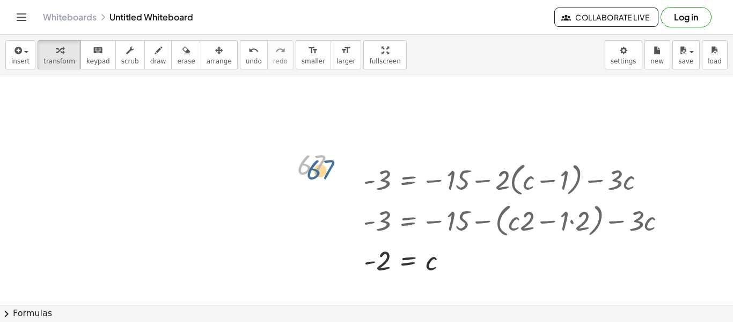
drag, startPoint x: 310, startPoint y: 156, endPoint x: 319, endPoint y: 162, distance: 10.9
click at [319, 162] on div at bounding box center [320, 164] width 57 height 35
drag, startPoint x: 319, startPoint y: 162, endPoint x: 500, endPoint y: 169, distance: 181.1
click at [240, 67] on button "undo undo" at bounding box center [254, 54] width 28 height 29
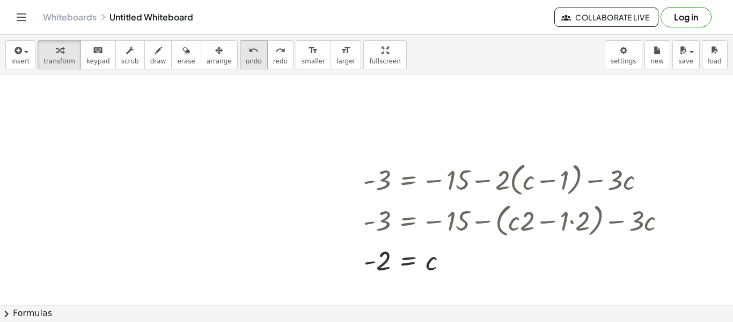
click at [246, 57] on span "undo" at bounding box center [254, 61] width 16 height 8
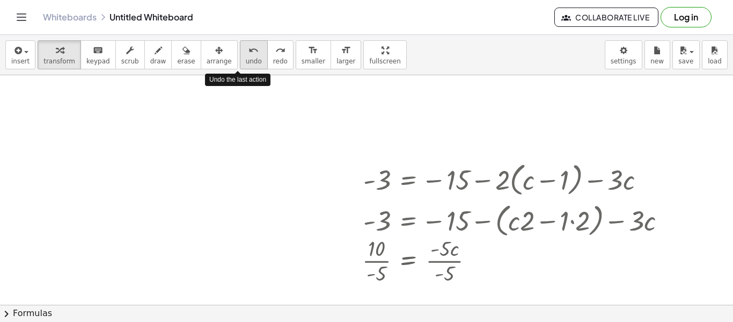
click at [246, 57] on span "undo" at bounding box center [254, 61] width 16 height 8
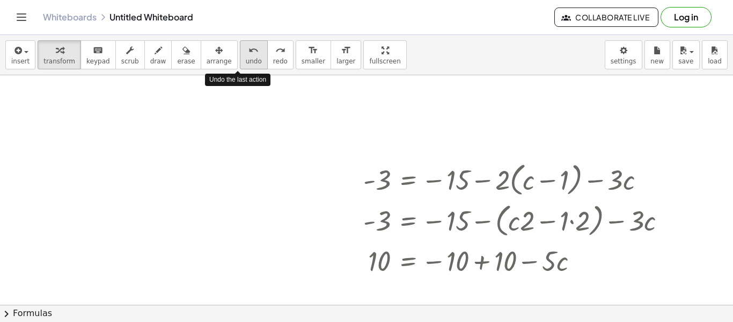
click at [246, 57] on span "undo" at bounding box center [254, 61] width 16 height 8
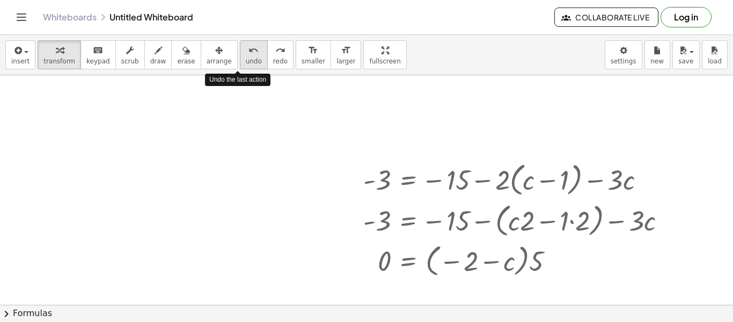
click at [246, 57] on span "undo" at bounding box center [254, 61] width 16 height 8
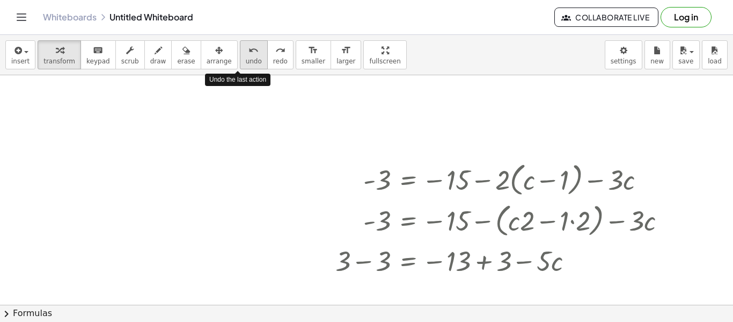
click at [246, 57] on span "undo" at bounding box center [254, 61] width 16 height 8
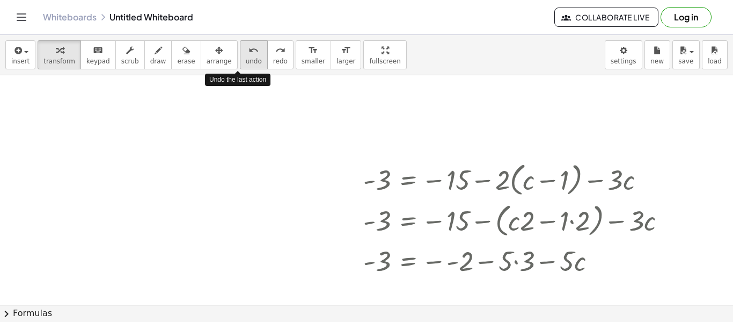
click at [246, 57] on span "undo" at bounding box center [254, 61] width 16 height 8
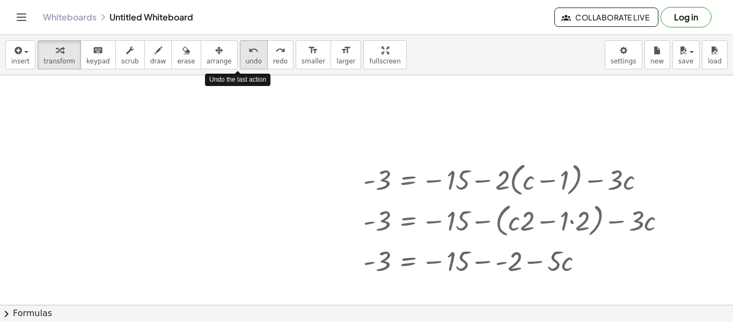
click at [246, 57] on span "undo" at bounding box center [254, 61] width 16 height 8
